Goal: Task Accomplishment & Management: Complete application form

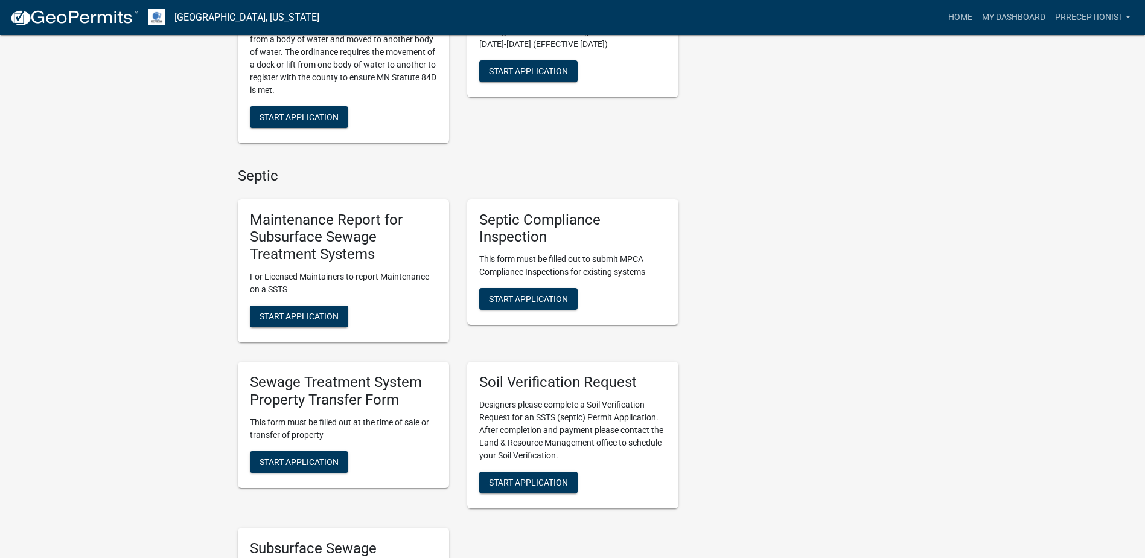
scroll to position [362, 0]
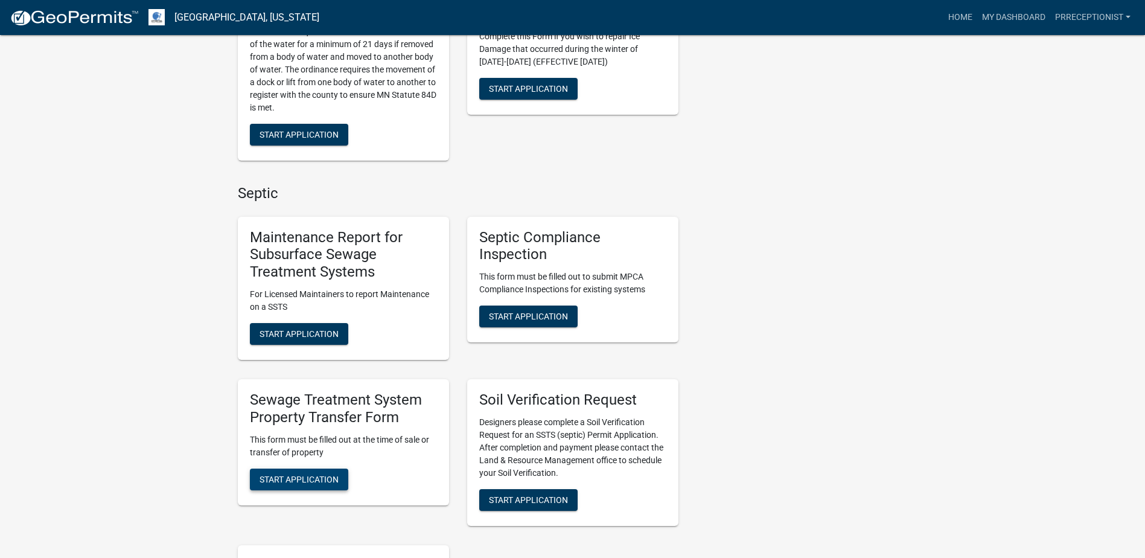
click at [304, 480] on span "Start Application" at bounding box center [298, 479] width 79 height 10
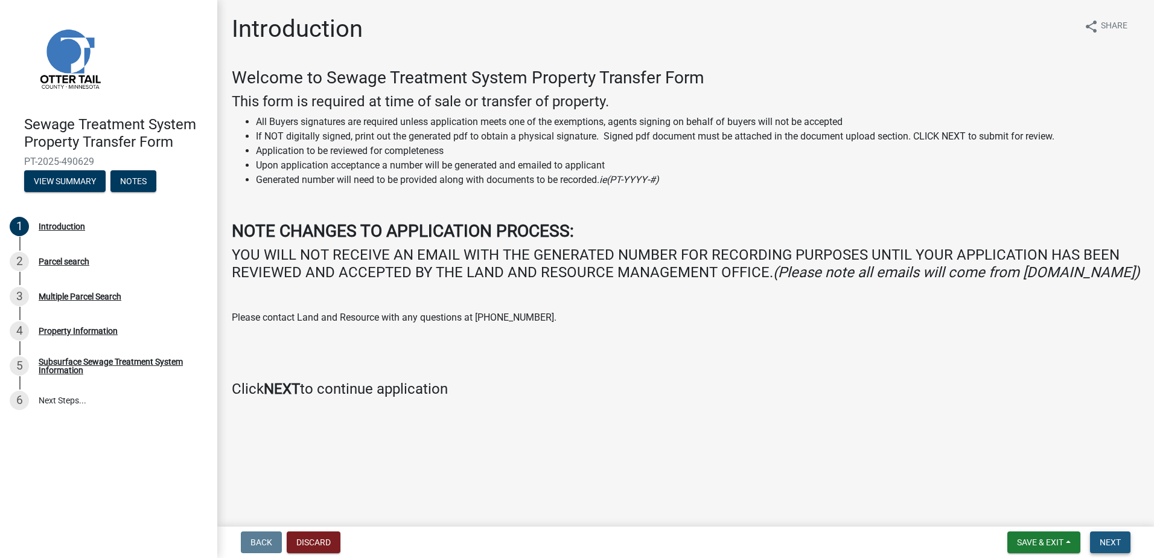
click at [1101, 541] on span "Next" at bounding box center [1110, 542] width 21 height 10
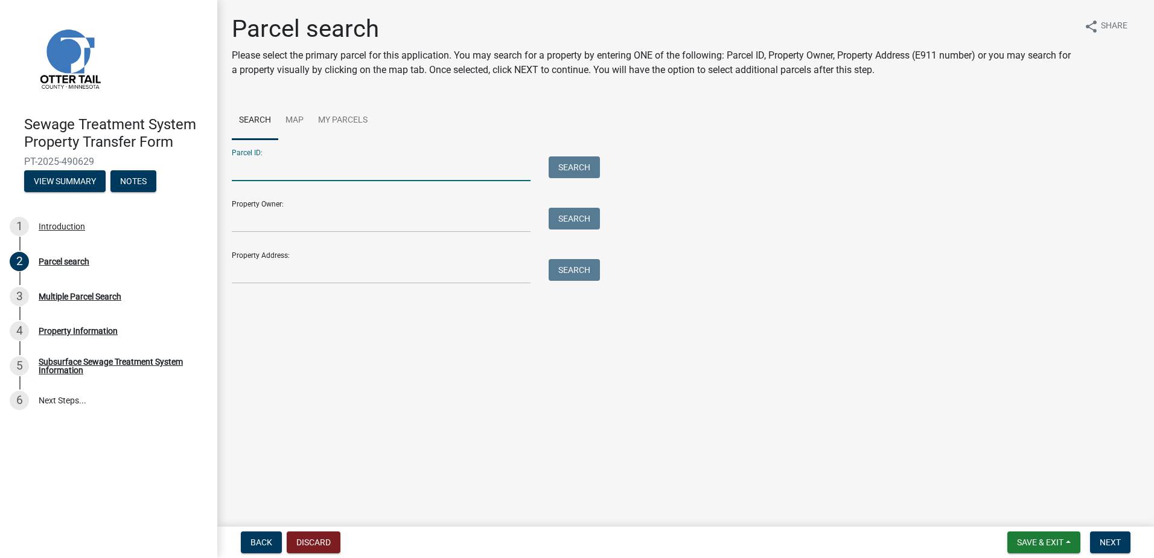
click at [277, 169] on input "Parcel ID:" at bounding box center [381, 168] width 299 height 25
type input "08000330242001"
click at [288, 220] on input "Property Owner:" at bounding box center [381, 220] width 299 height 25
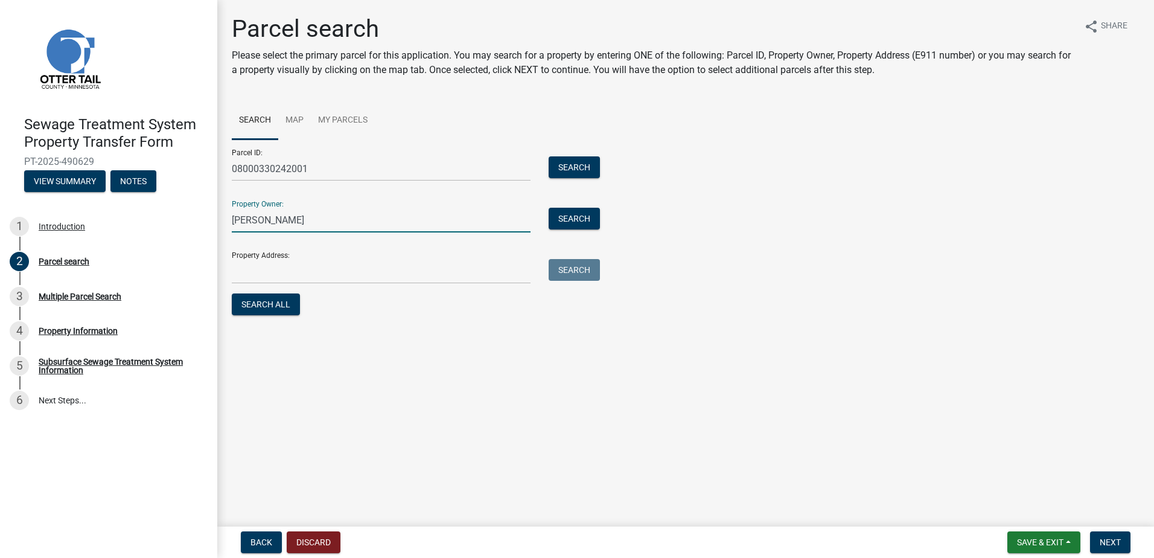
type input "[PERSON_NAME]"
click at [250, 268] on input "Property Address:" at bounding box center [381, 271] width 299 height 25
click at [284, 302] on button "Search All" at bounding box center [266, 304] width 68 height 22
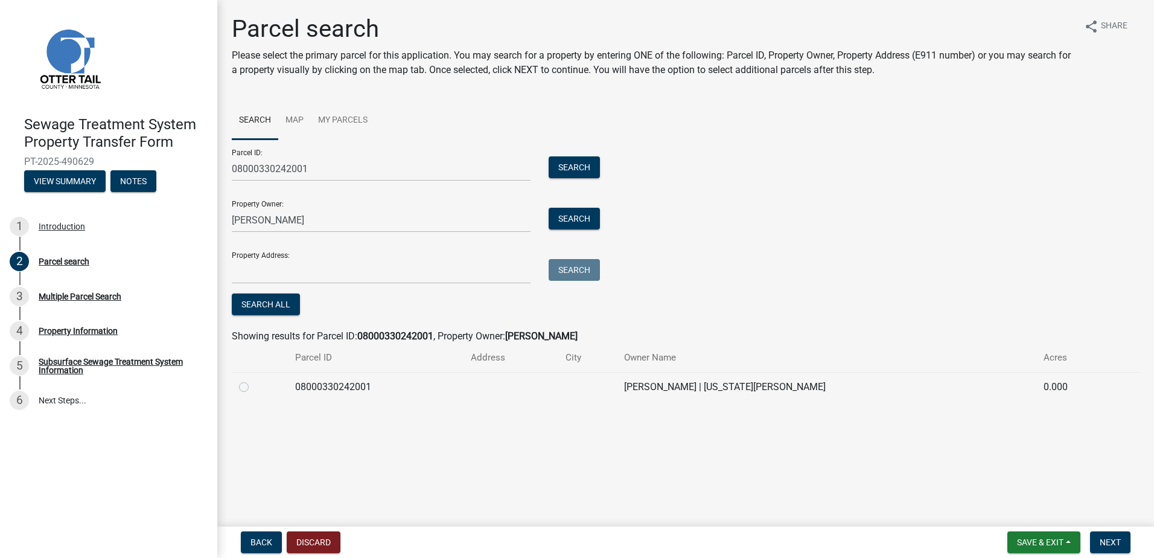
click at [253, 380] on label at bounding box center [253, 380] width 0 height 0
click at [253, 385] on input "radio" at bounding box center [257, 384] width 8 height 8
radio input "true"
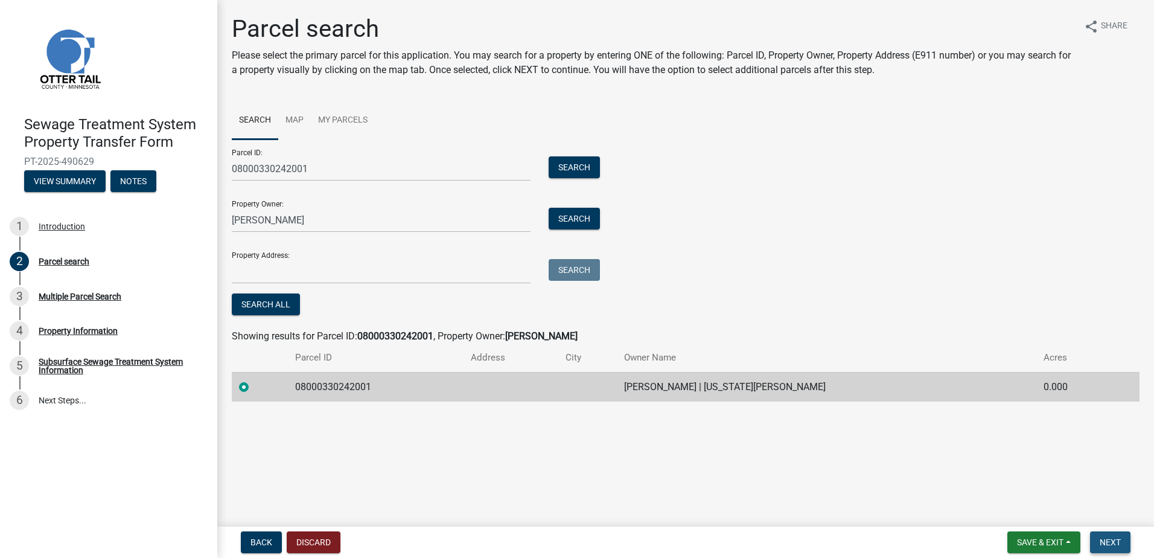
click at [1112, 538] on span "Next" at bounding box center [1110, 542] width 21 height 10
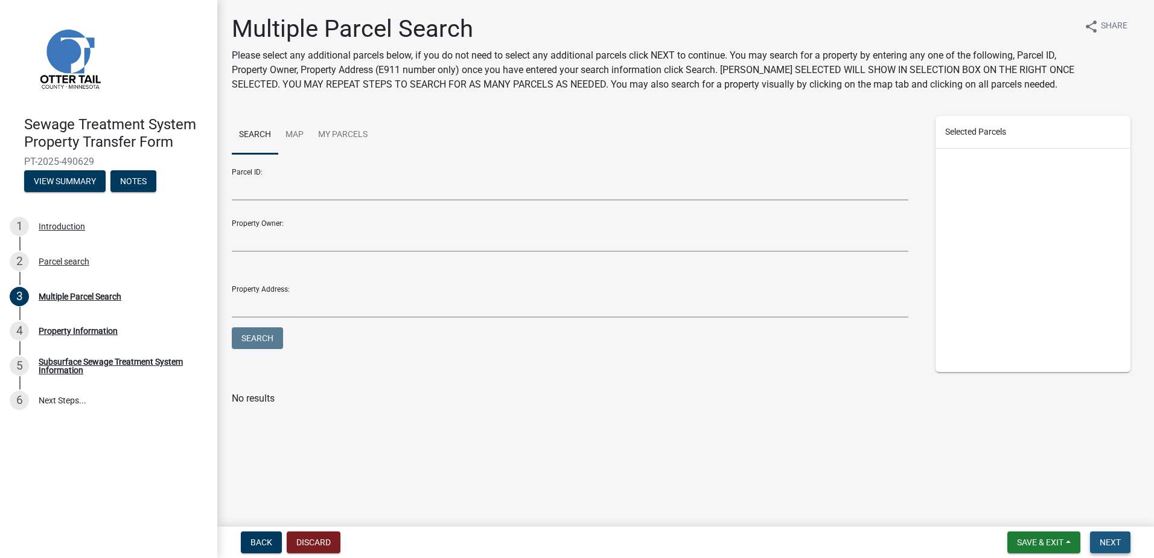
click at [1112, 540] on span "Next" at bounding box center [1110, 542] width 21 height 10
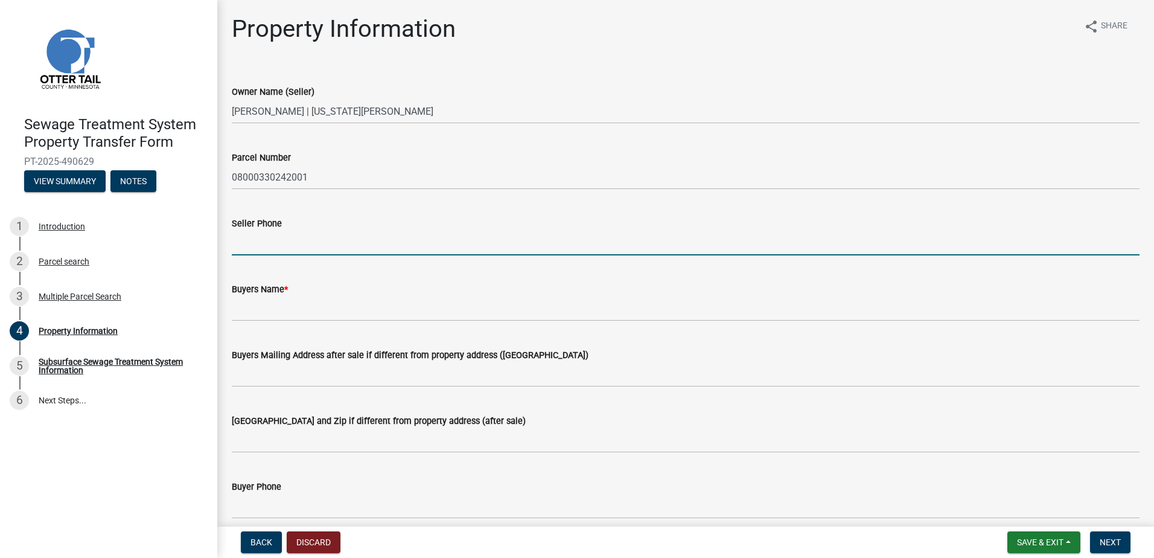
click at [299, 240] on input "Seller Phone" at bounding box center [686, 243] width 908 height 25
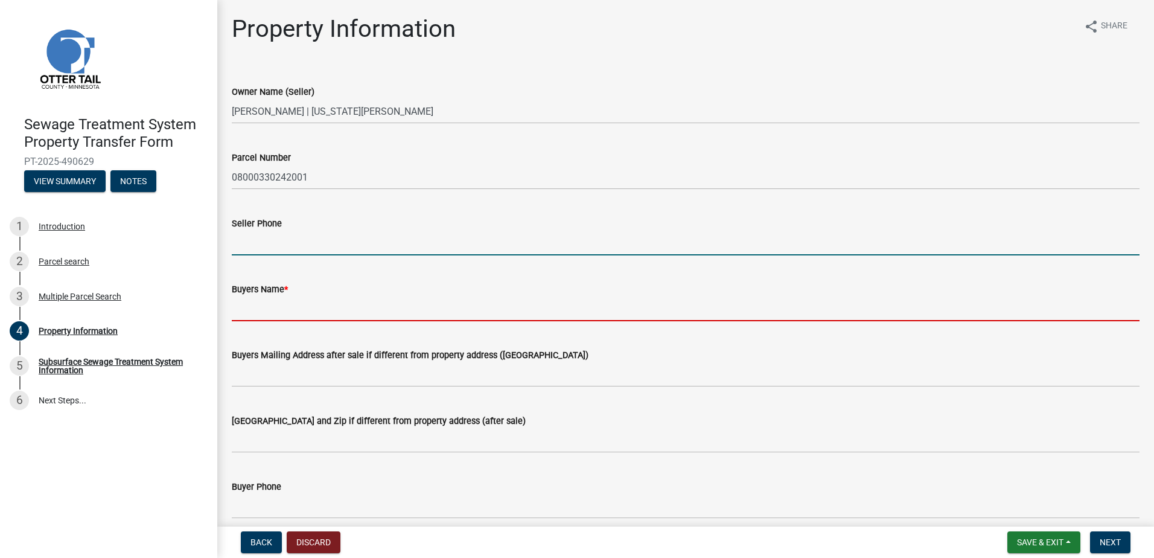
click at [296, 296] on input "Buyers Name *" at bounding box center [686, 308] width 908 height 25
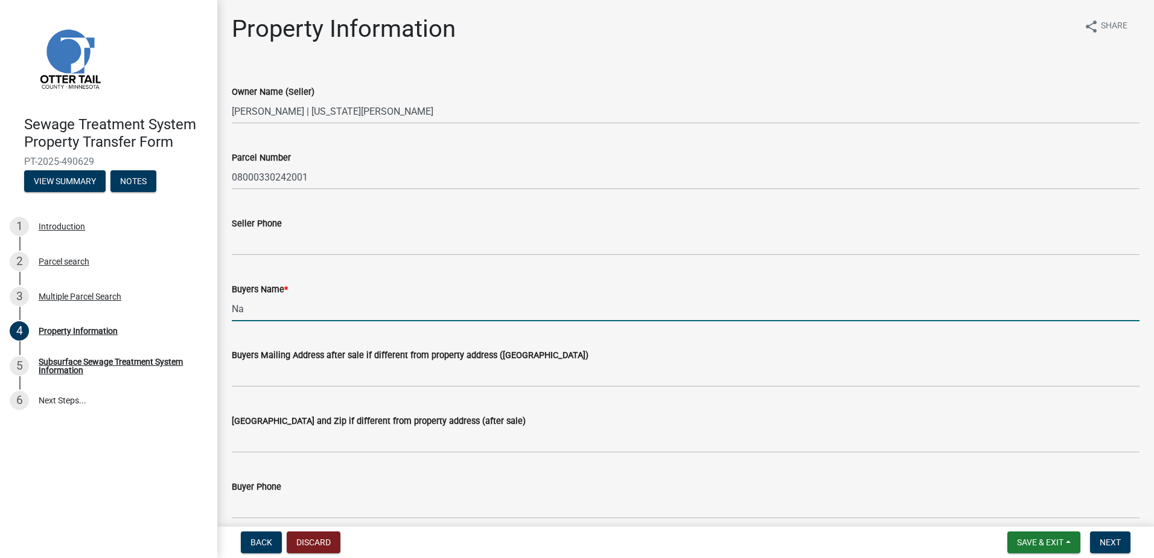
type input "N"
type input "[PERSON_NAME]"
click at [1103, 537] on span "Next" at bounding box center [1110, 542] width 21 height 10
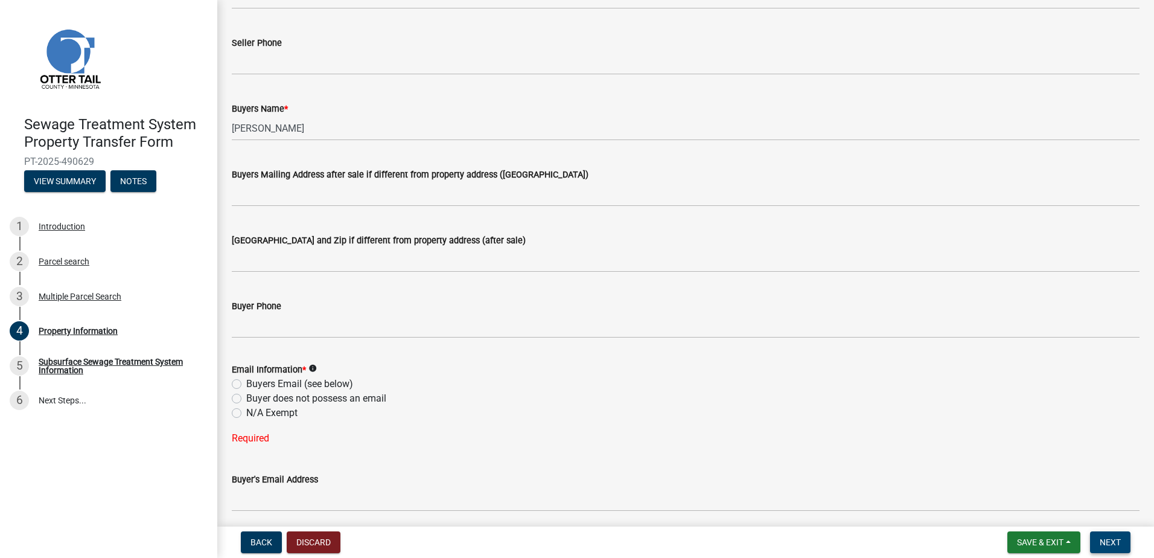
scroll to position [181, 0]
click at [246, 409] on label "N/A Exempt" at bounding box center [271, 412] width 51 height 14
click at [246, 409] on input "N/A Exempt" at bounding box center [250, 409] width 8 height 8
radio input "true"
click at [246, 412] on label "N/A Exempt" at bounding box center [271, 412] width 51 height 14
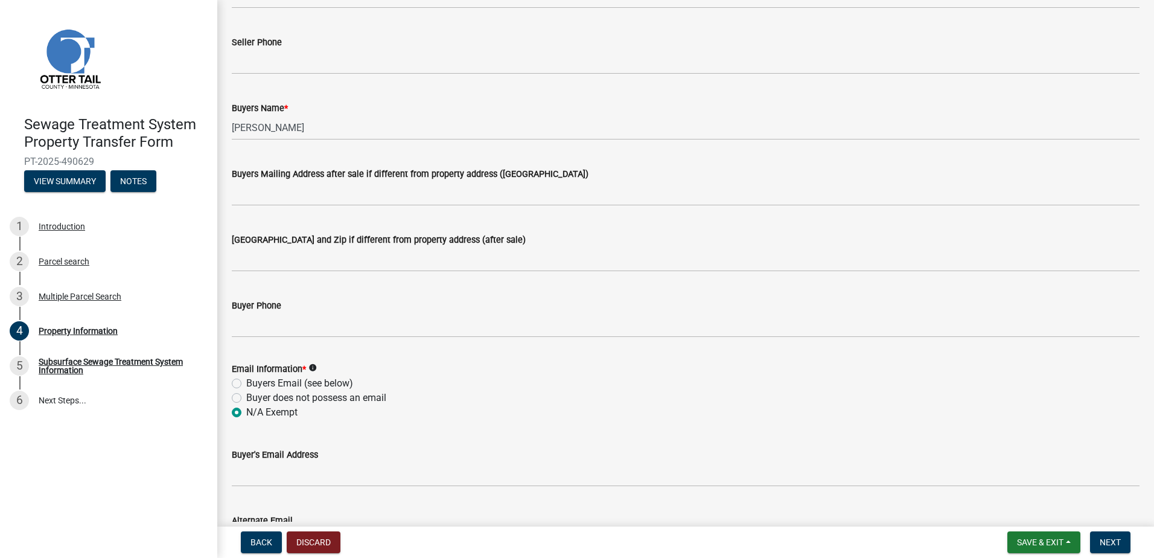
click at [246, 412] on input "N/A Exempt" at bounding box center [250, 409] width 8 height 8
click at [230, 412] on div "Email Information * info Buyers Email (see below) Buyer does not possess an ema…" at bounding box center [686, 383] width 926 height 72
click at [246, 393] on label "Buyer does not possess an email" at bounding box center [316, 397] width 140 height 14
click at [246, 393] on input "Buyer does not possess an email" at bounding box center [250, 394] width 8 height 8
radio input "true"
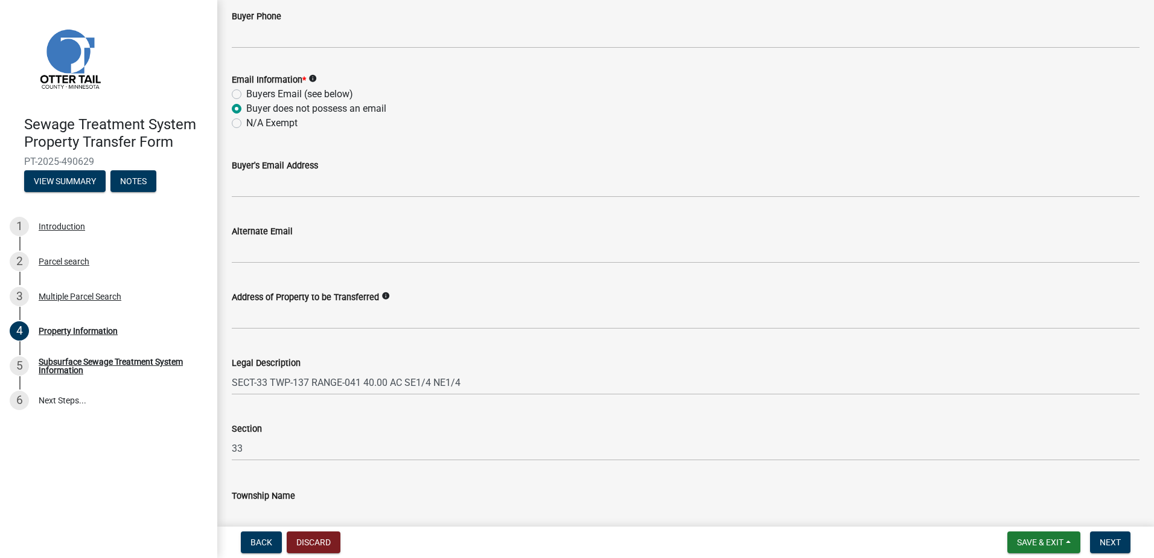
scroll to position [533, 0]
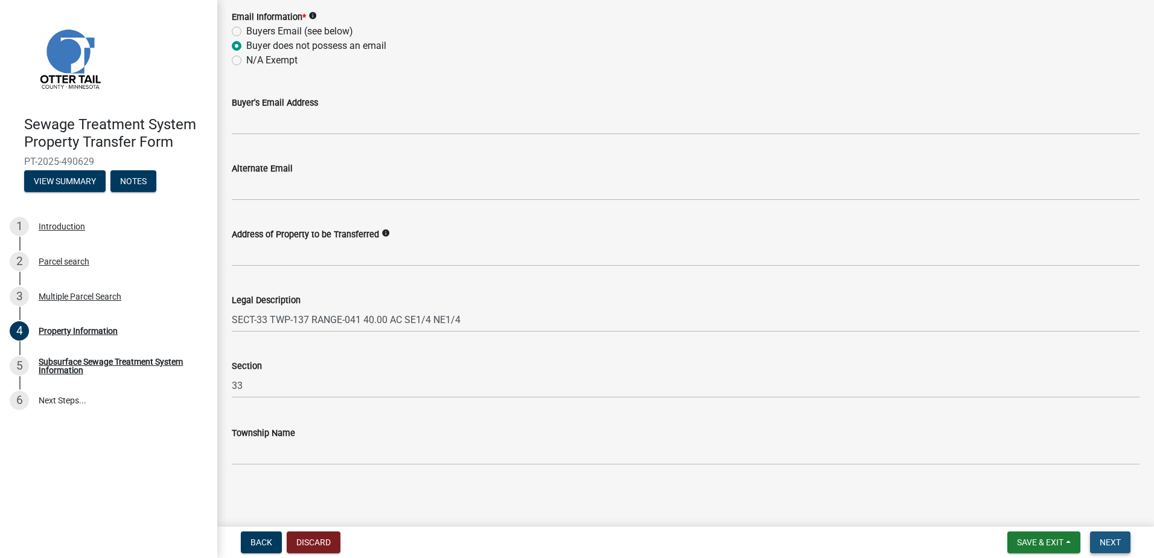
click at [1104, 540] on span "Next" at bounding box center [1110, 542] width 21 height 10
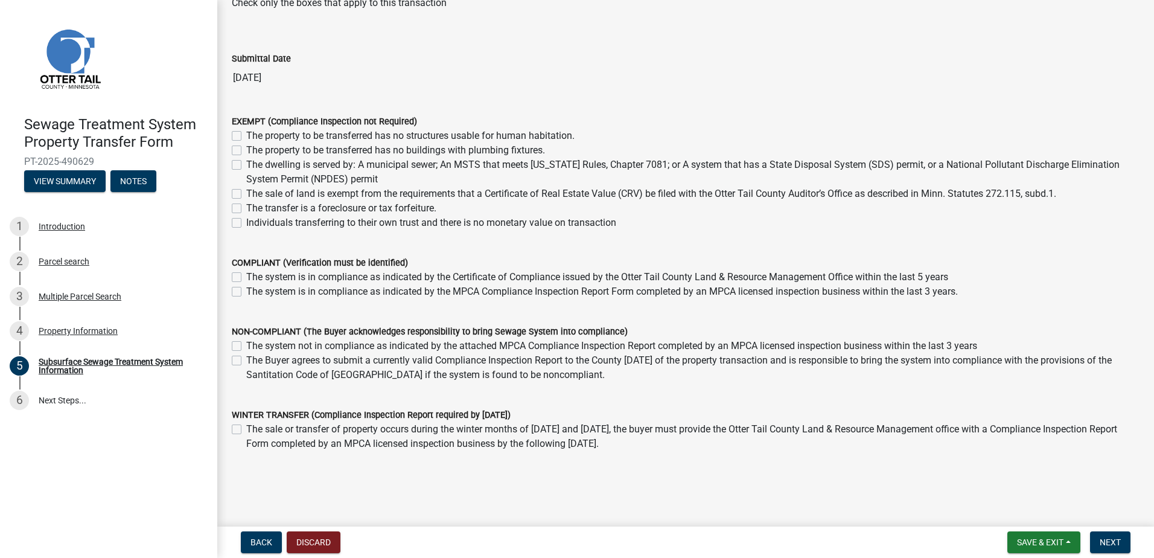
scroll to position [18, 0]
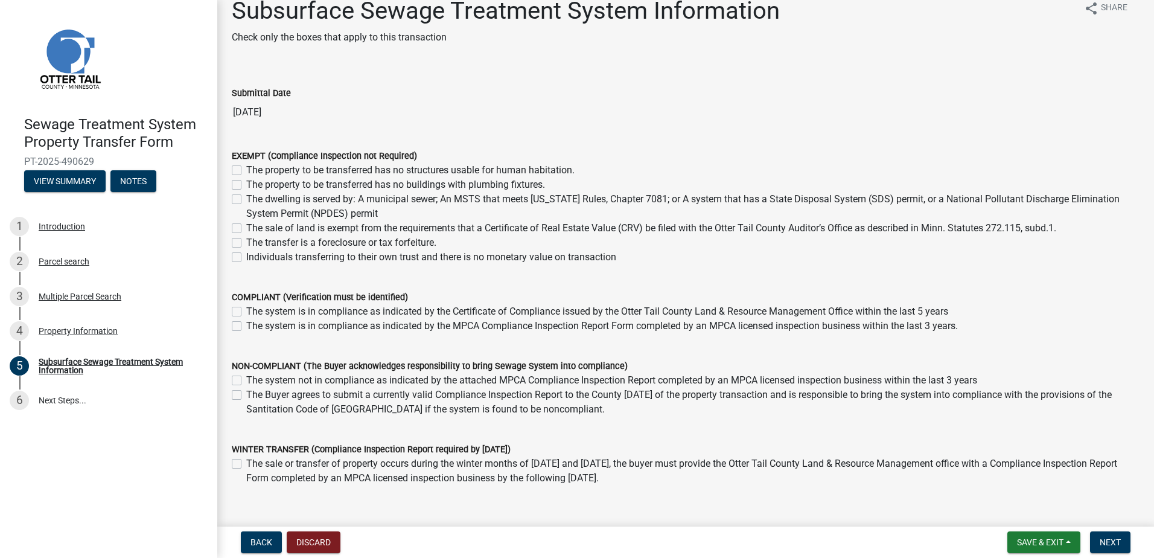
click at [246, 170] on label "The property to be transferred has no structures usable for human habitation." at bounding box center [410, 170] width 328 height 14
click at [246, 170] on input "The property to be transferred has no structures usable for human habitation." at bounding box center [250, 167] width 8 height 8
checkbox input "true"
checkbox input "false"
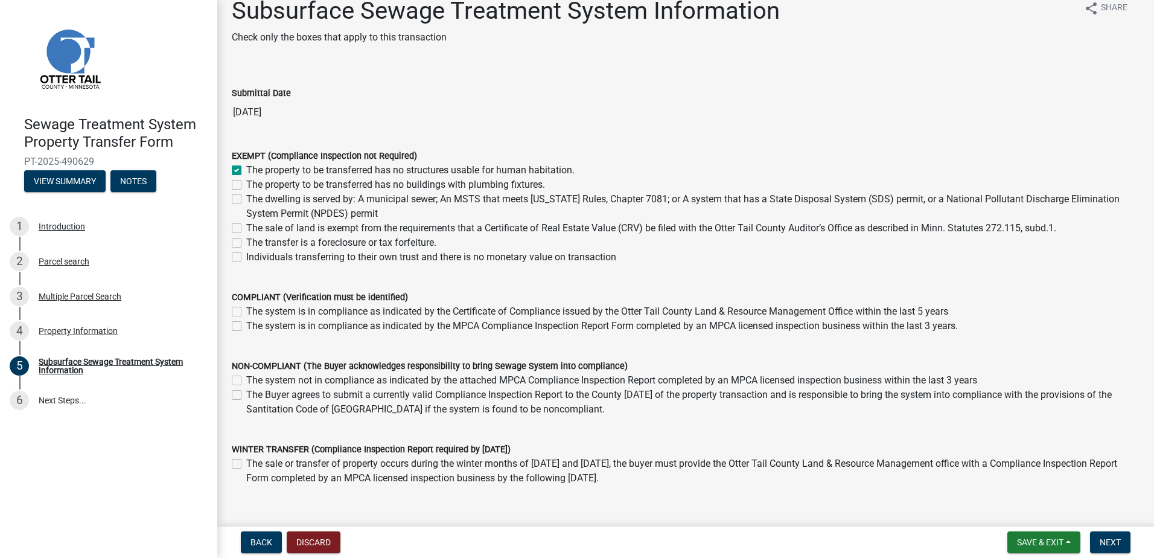
checkbox input "false"
click at [1106, 539] on span "Next" at bounding box center [1110, 542] width 21 height 10
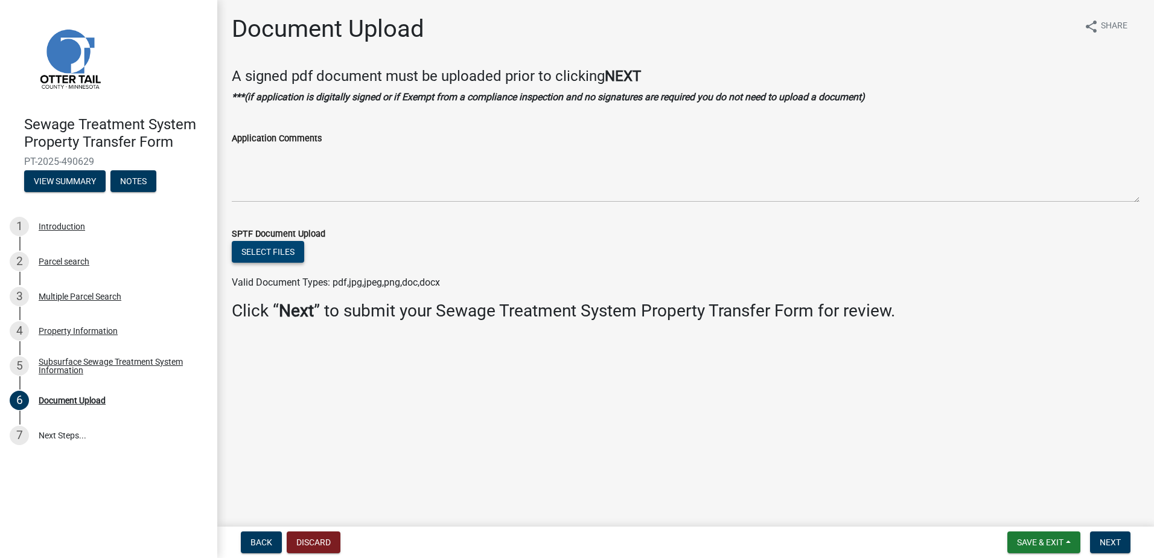
click at [279, 250] on button "Select files" at bounding box center [268, 252] width 72 height 22
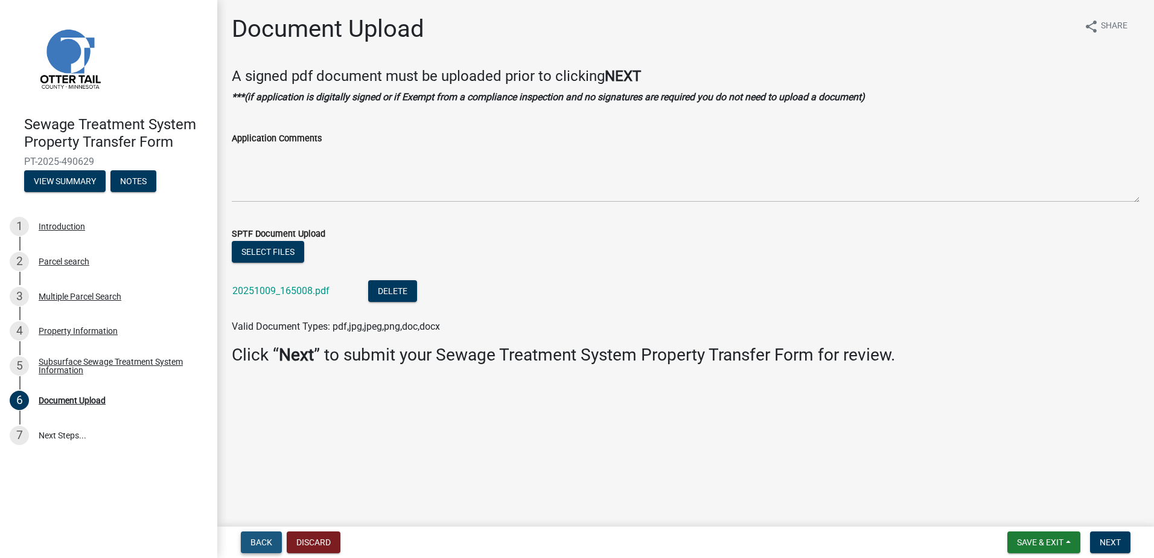
click at [270, 540] on span "Back" at bounding box center [261, 542] width 22 height 10
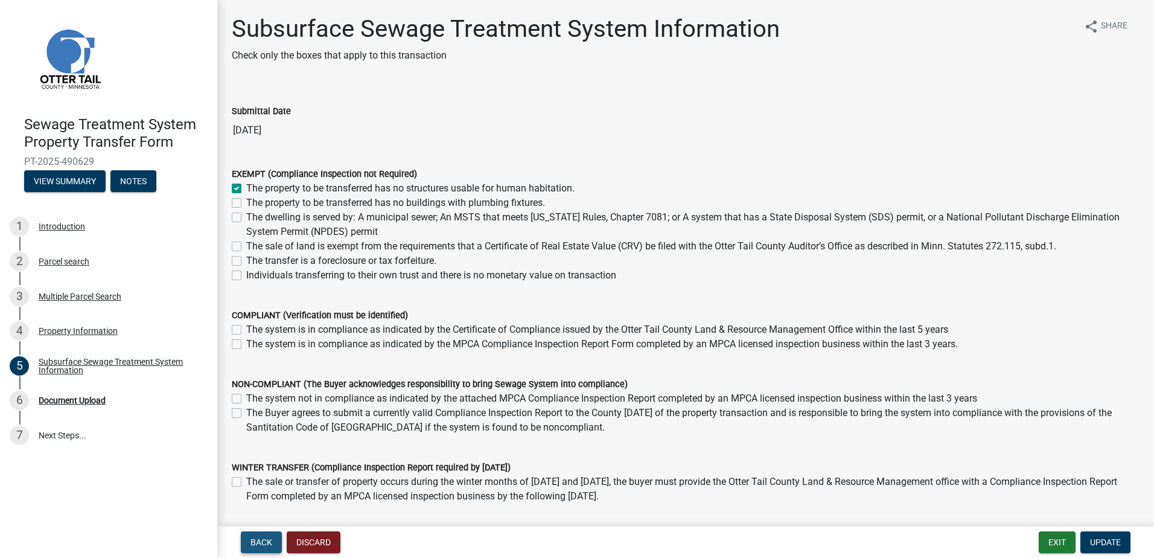
click at [270, 540] on span "Back" at bounding box center [261, 542] width 22 height 10
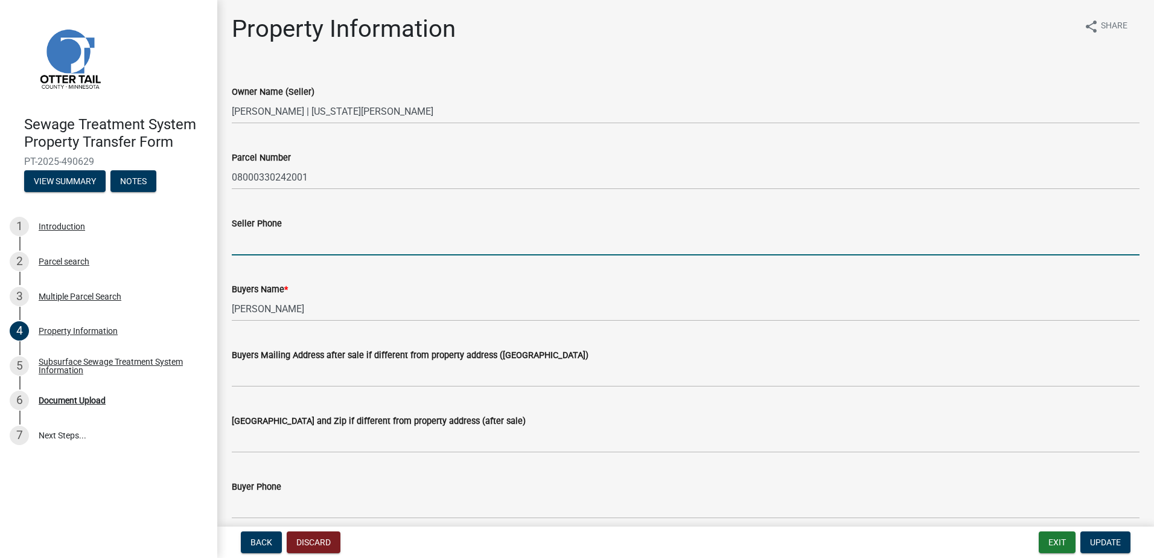
click at [283, 240] on input "Seller Phone" at bounding box center [686, 243] width 908 height 25
type input "[PHONE_NUMBER]"
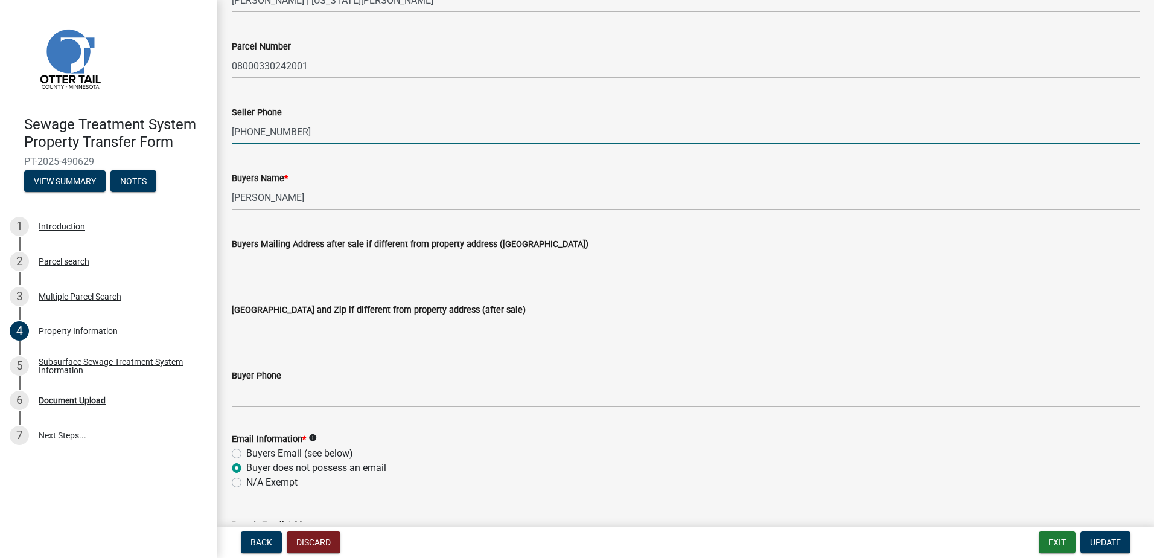
scroll to position [121, 0]
